Goal: Task Accomplishment & Management: Use online tool/utility

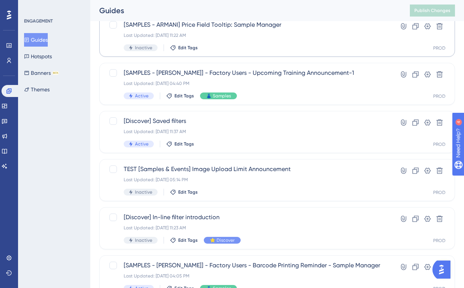
scroll to position [112, 0]
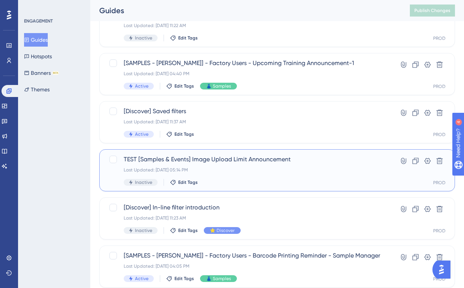
click at [228, 168] on div "Last Updated: [DATE] 05:14 PM" at bounding box center [247, 170] width 247 height 6
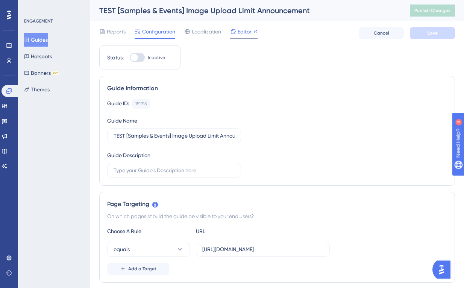
click at [243, 29] on span "Editor" at bounding box center [245, 31] width 14 height 9
